Goal: Contribute content: Add original content to the website for others to see

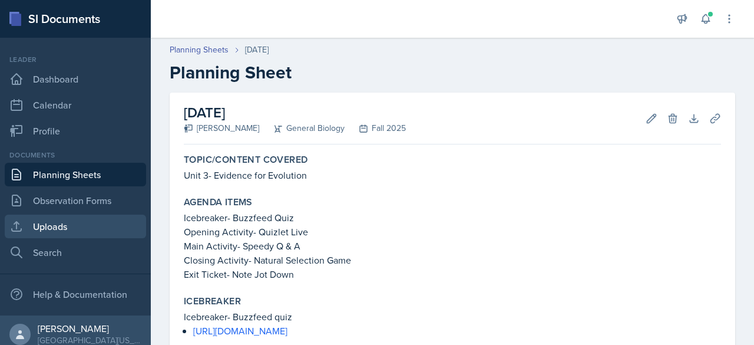
click at [57, 228] on link "Uploads" at bounding box center [75, 227] width 141 height 24
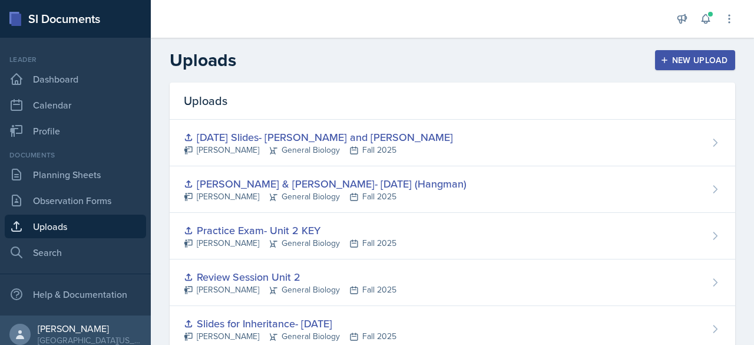
click at [681, 62] on div "New Upload" at bounding box center [695, 59] width 65 height 9
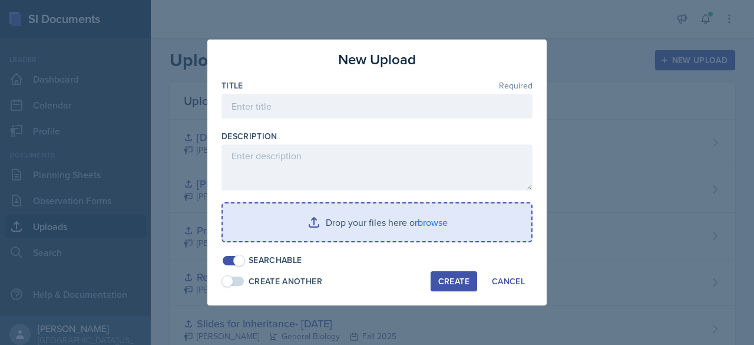
click at [308, 223] on input "file" at bounding box center [377, 222] width 309 height 38
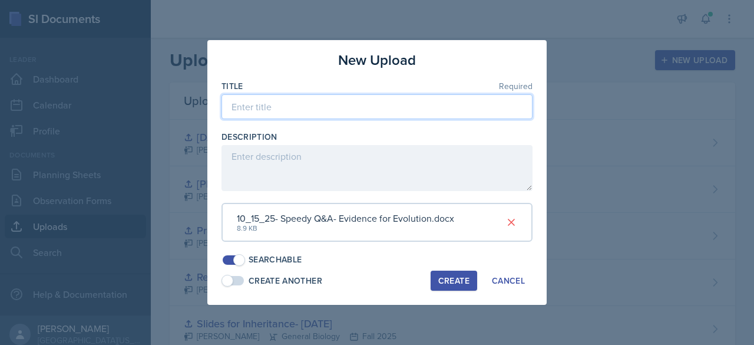
click at [287, 106] on input at bounding box center [377, 106] width 311 height 25
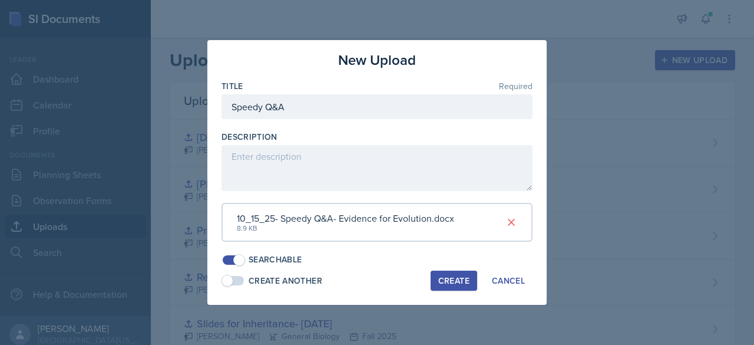
click at [350, 130] on div at bounding box center [377, 125] width 311 height 12
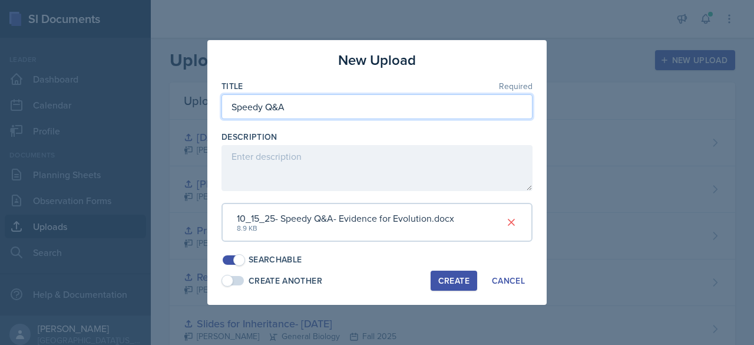
click at [323, 100] on input "Speedy Q&A" at bounding box center [377, 106] width 311 height 25
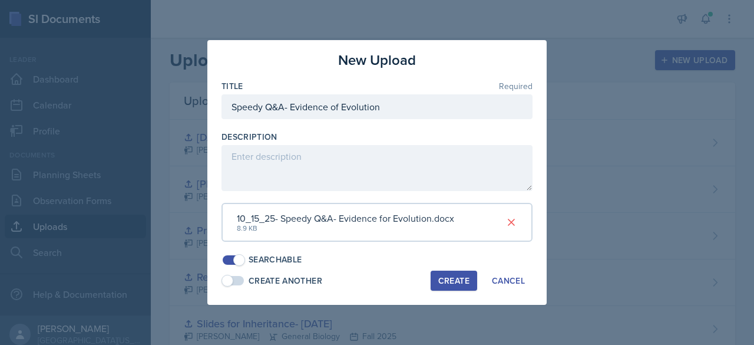
click at [386, 121] on div at bounding box center [377, 125] width 311 height 12
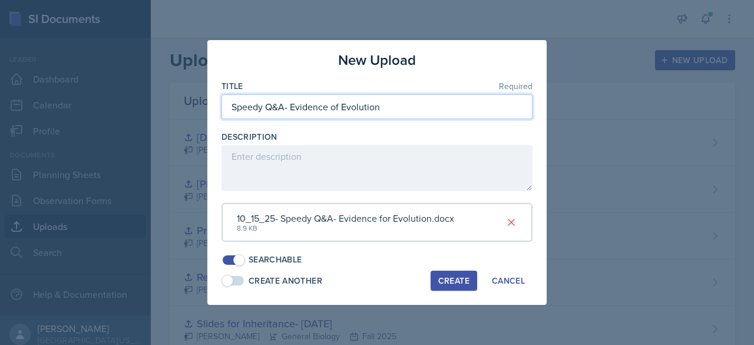
click at [223, 110] on input "Speedy Q&A- Evidence of Evolution" at bounding box center [377, 106] width 311 height 25
click at [446, 108] on input "[DATE]- Speedy Q&A- Evidence of Evolution" at bounding box center [377, 106] width 311 height 25
type input "[DATE]- Speedy Q&A- Evidence of Evolution"
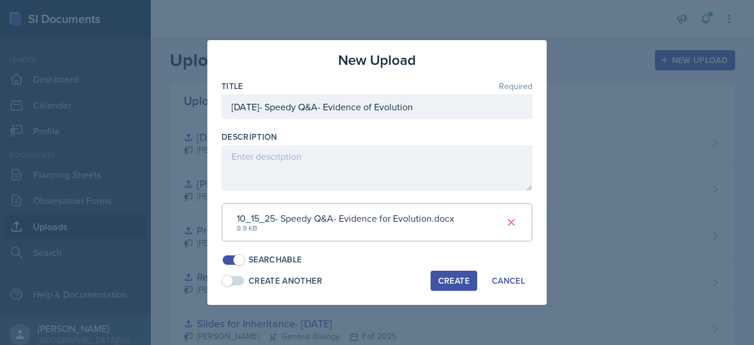
click at [459, 278] on div "Create" at bounding box center [454, 280] width 31 height 9
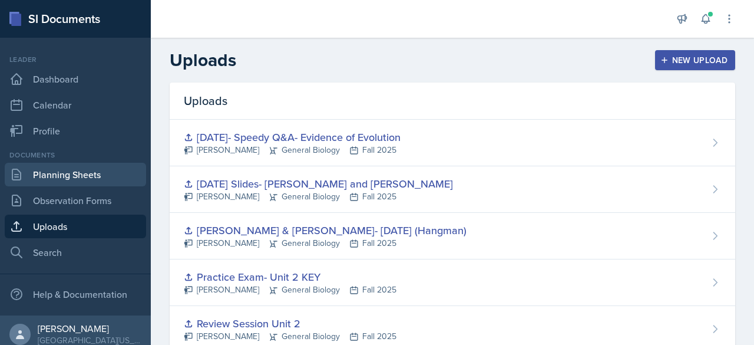
click at [53, 176] on link "Planning Sheets" at bounding box center [75, 175] width 141 height 24
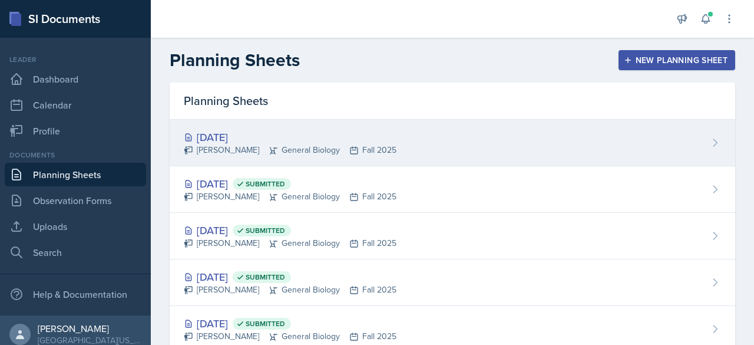
click at [354, 133] on div "[DATE]" at bounding box center [290, 137] width 213 height 16
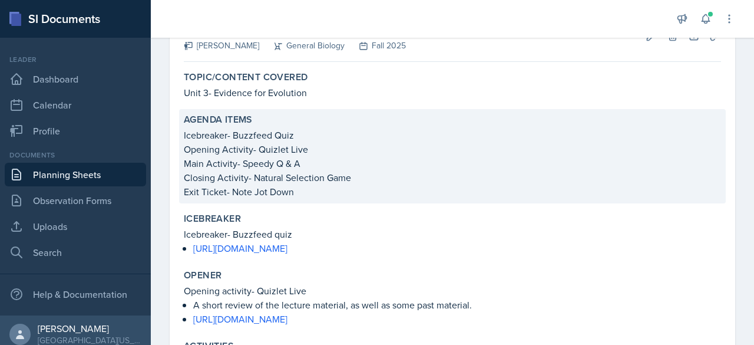
scroll to position [41, 0]
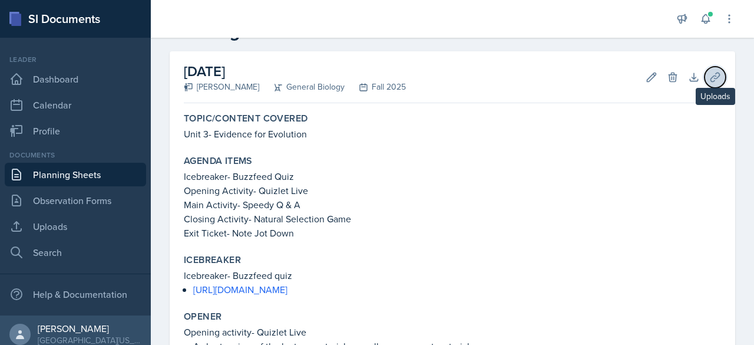
click at [711, 78] on icon at bounding box center [716, 77] width 12 height 12
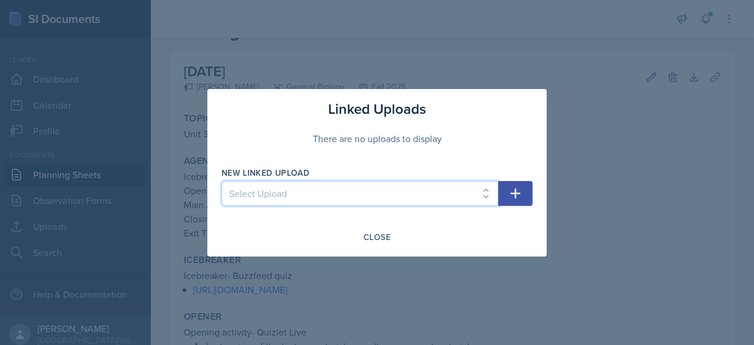
click at [411, 200] on select "Select Upload Main Activity- Speedy Q&A [DATE] Slides- [DATE] [DATE]- You Teach…" at bounding box center [360, 193] width 277 height 25
select select "b2dc2826-2661-4c6f-a1c0-17ee61ce8e82"
click at [222, 181] on select "Select Upload Main Activity- Speedy Q&A [DATE] Slides- [DATE] [DATE]- You Teach…" at bounding box center [360, 193] width 277 height 25
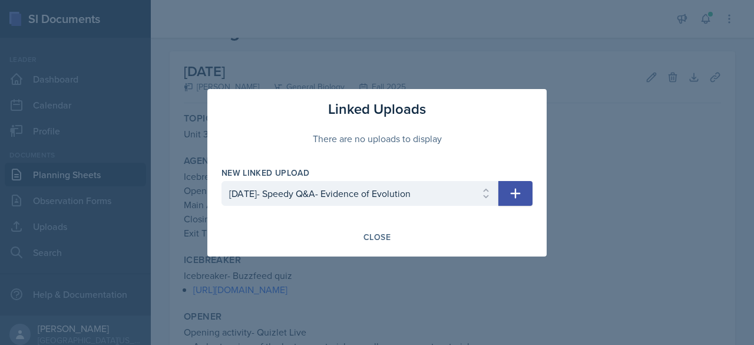
click at [510, 187] on icon "button" at bounding box center [516, 193] width 14 height 14
select select
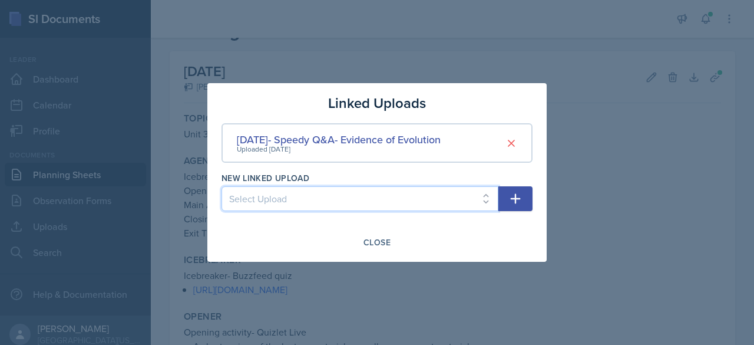
click at [431, 208] on select "Select Upload Main Activity- Speedy Q&A [DATE] Slides- [DATE] [DATE]- You Teach…" at bounding box center [360, 198] width 277 height 25
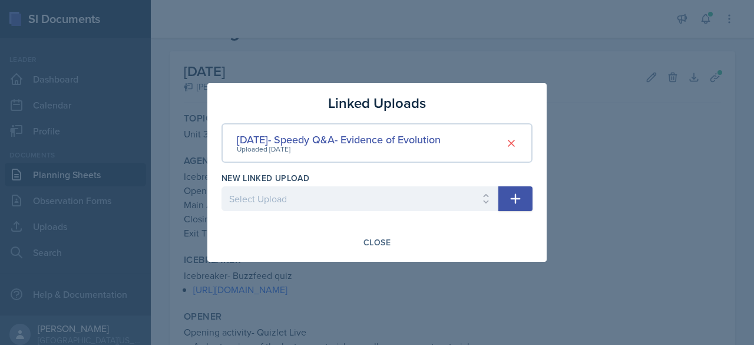
click at [321, 236] on div "Close" at bounding box center [377, 242] width 311 height 20
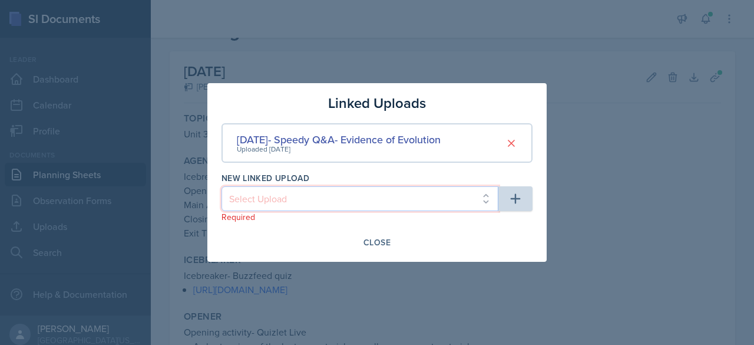
click at [308, 192] on select "Select Upload Main Activity- Speedy Q&A [DATE] Slides- [DATE] [DATE]- You Teach…" at bounding box center [360, 198] width 277 height 25
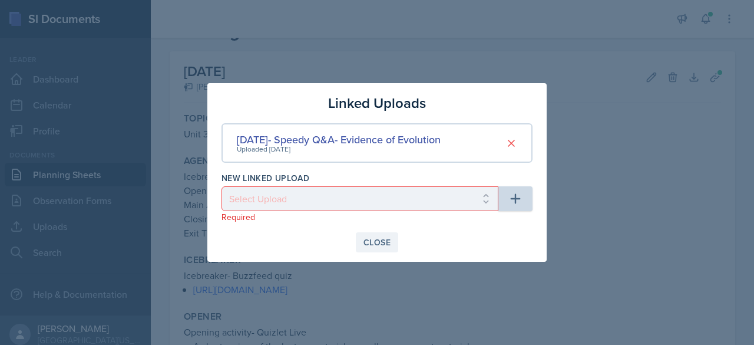
click at [362, 241] on button "Close" at bounding box center [377, 242] width 42 height 20
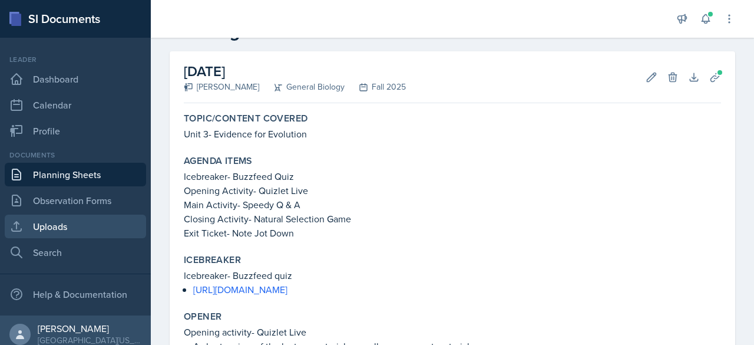
click at [60, 222] on link "Uploads" at bounding box center [75, 227] width 141 height 24
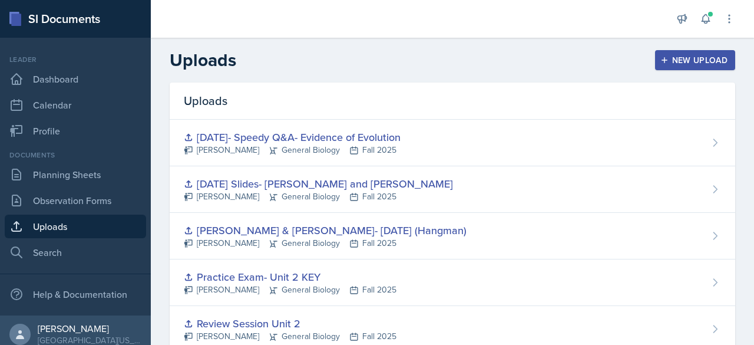
click at [706, 51] on button "New Upload" at bounding box center [695, 60] width 81 height 20
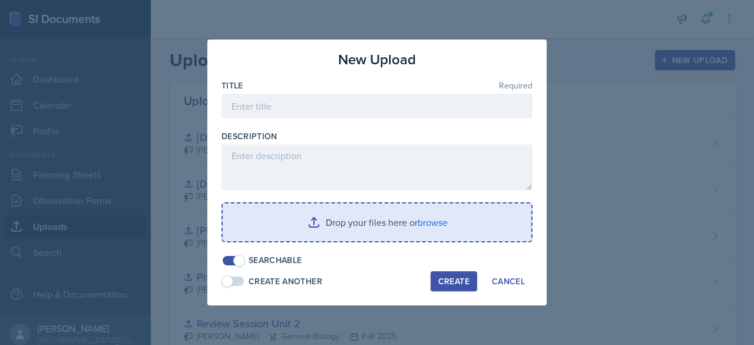
click at [307, 218] on input "file" at bounding box center [377, 222] width 309 height 38
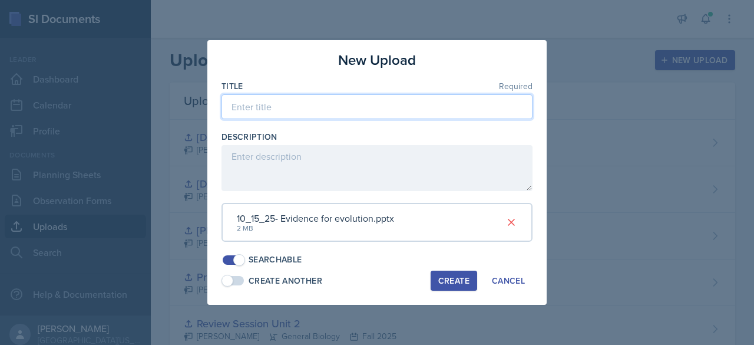
click at [249, 114] on input at bounding box center [377, 106] width 311 height 25
type input "Evidence for Evolution- [DATE]- Main slides"
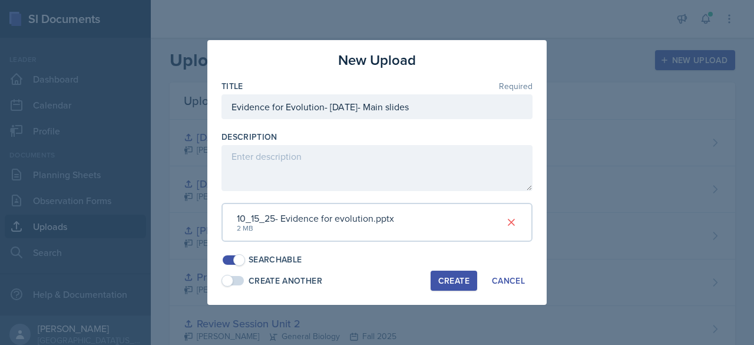
click at [457, 279] on div "Create" at bounding box center [454, 280] width 31 height 9
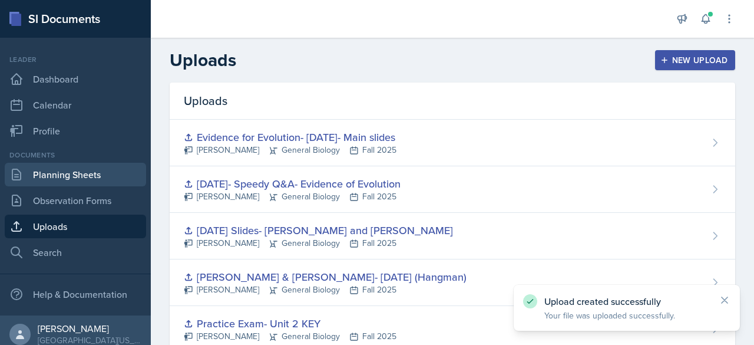
click at [70, 175] on link "Planning Sheets" at bounding box center [75, 175] width 141 height 24
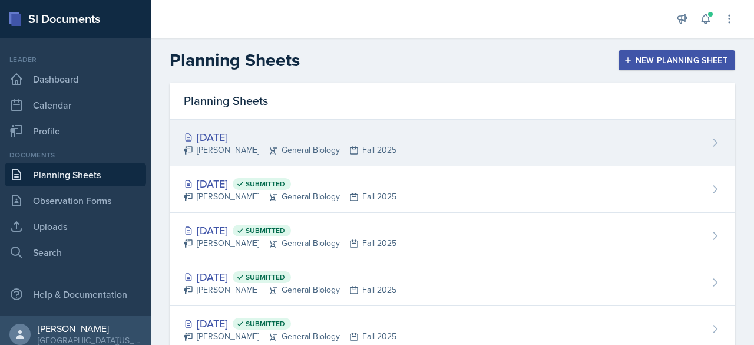
click at [499, 128] on div "[DATE] [PERSON_NAME] General Biology Fall 2025" at bounding box center [453, 143] width 566 height 47
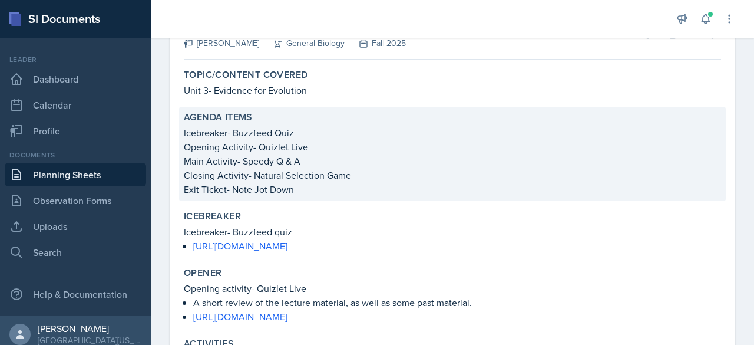
scroll to position [28, 0]
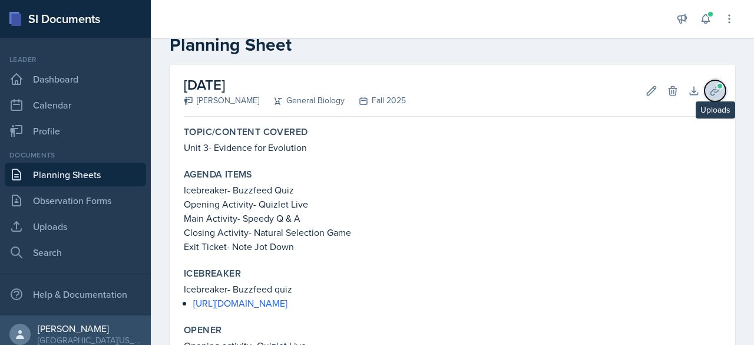
click at [717, 86] on span at bounding box center [720, 86] width 7 height 7
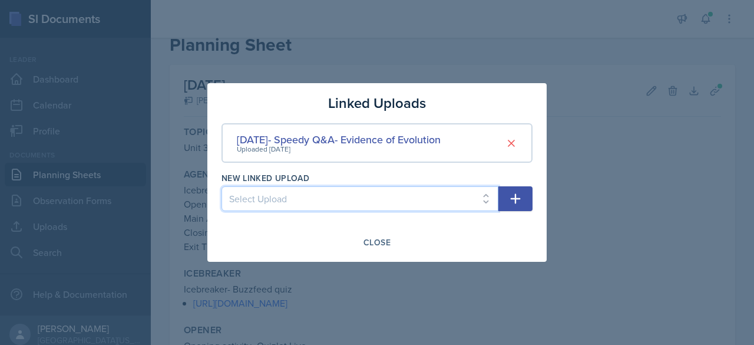
click at [376, 197] on select "Select Upload Main Activity- Speedy Q&A [DATE] Slides- [DATE] [DATE]- You Teach…" at bounding box center [360, 198] width 277 height 25
select select "53f83d0f-c807-4730-a204-878e20183b2b"
click at [222, 186] on select "Select Upload Main Activity- Speedy Q&A [DATE] Slides- [DATE] [DATE]- You Teach…" at bounding box center [360, 198] width 277 height 25
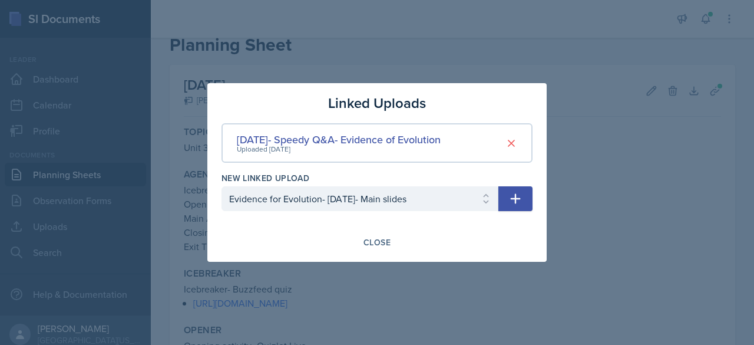
click at [514, 196] on icon "button" at bounding box center [516, 199] width 14 height 14
select select
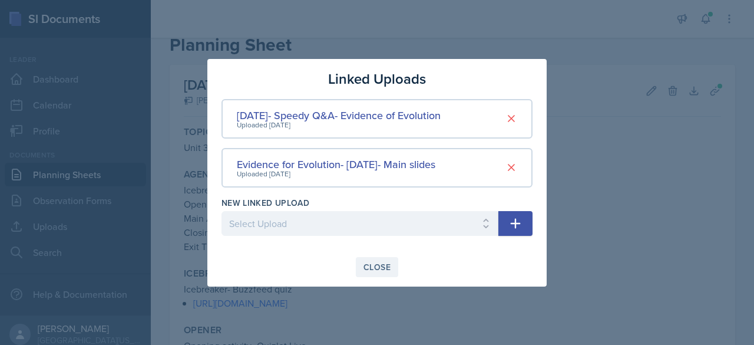
click at [387, 262] on div "Close" at bounding box center [377, 266] width 27 height 9
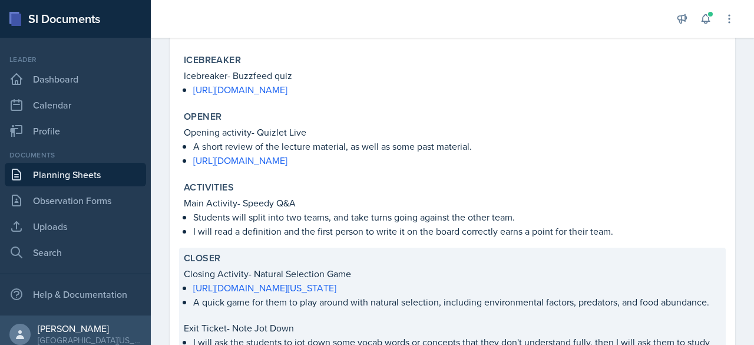
scroll to position [340, 0]
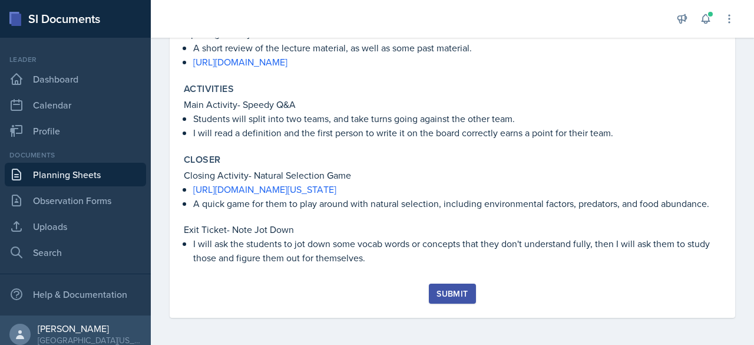
click at [438, 291] on div "Submit" at bounding box center [452, 293] width 31 height 9
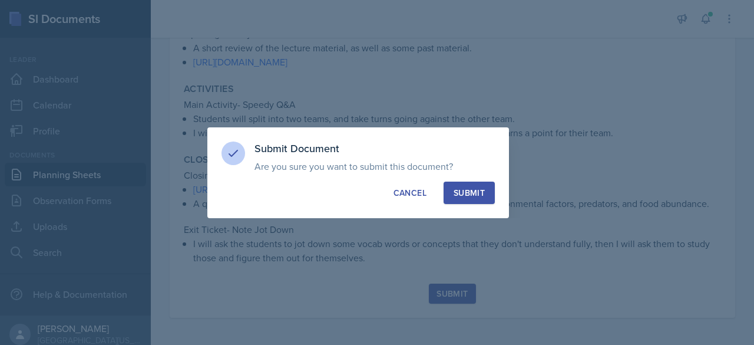
click at [472, 190] on div "Submit" at bounding box center [469, 193] width 31 height 12
